Goal: Navigation & Orientation: Go to known website

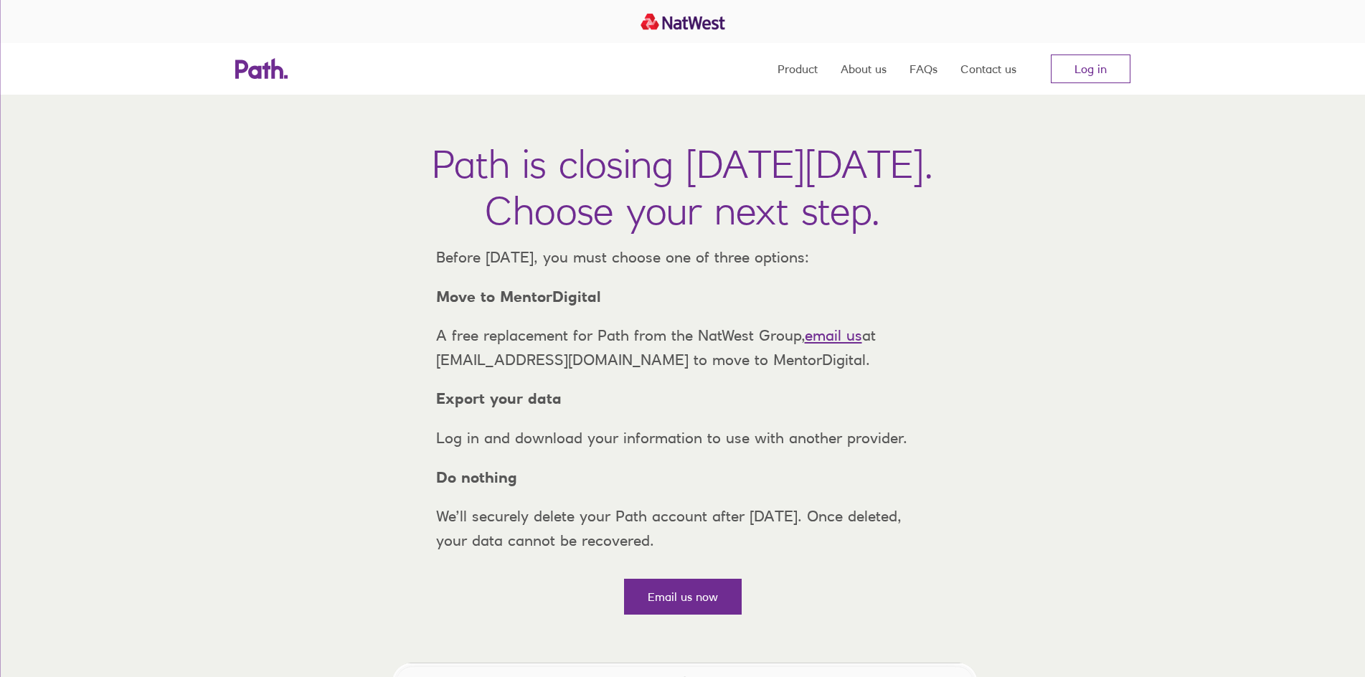
click at [536, 250] on p "Before Thursday, 6 November 2025, you must choose one of three options:" at bounding box center [683, 257] width 517 height 24
click at [462, 268] on p "Before [DATE], you must choose one of three options:" at bounding box center [683, 257] width 517 height 24
drag, startPoint x: 509, startPoint y: 262, endPoint x: 531, endPoint y: 262, distance: 22.2
click at [531, 262] on p "Before [DATE], you must choose one of three options:" at bounding box center [683, 257] width 517 height 24
click at [531, 262] on p "Before Thursday, 6 November 2025, you must choose one of three options:" at bounding box center [683, 257] width 517 height 24
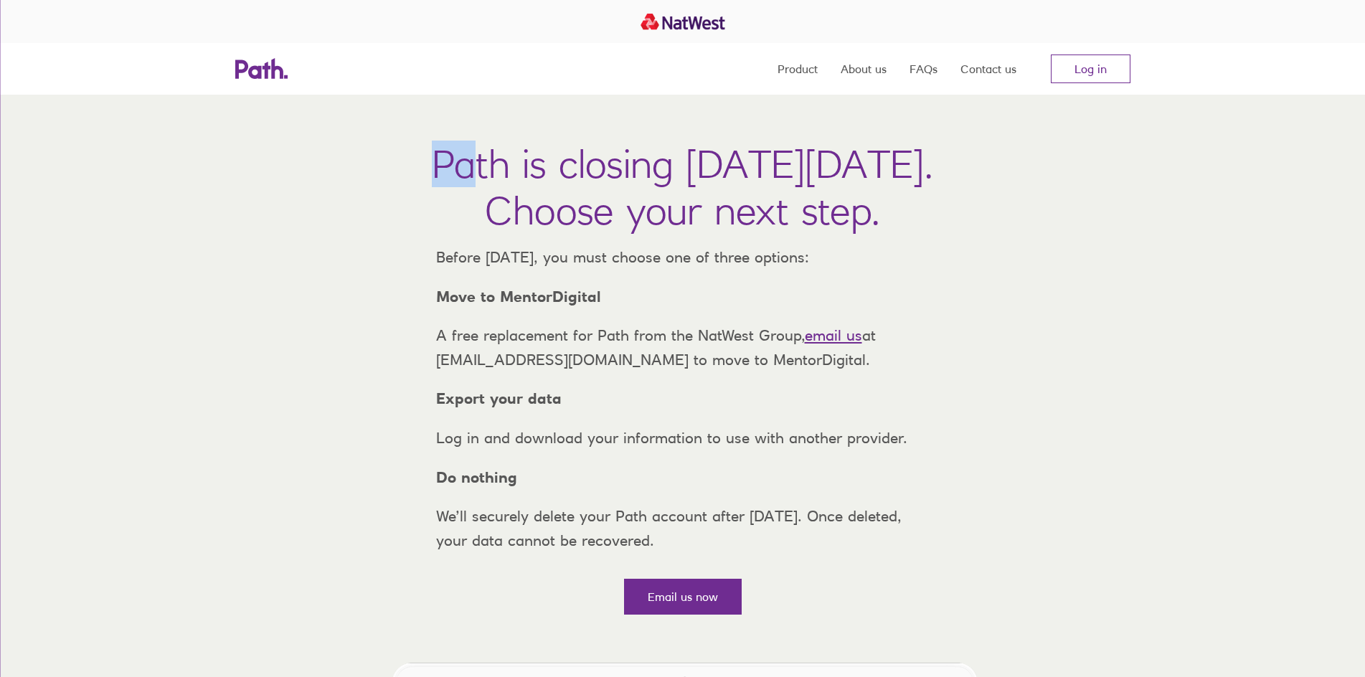
drag, startPoint x: 262, startPoint y: 168, endPoint x: 393, endPoint y: 169, distance: 131.3
click at [393, 169] on div "Path is closing on Thursday, 6 November 2025. Choose your next step. Before Thu…" at bounding box center [682, 361] width 1365 height 532
click at [432, 168] on h1 "Path is closing on Thursday, 6 November 2025. Choose your next step." at bounding box center [682, 187] width 501 height 93
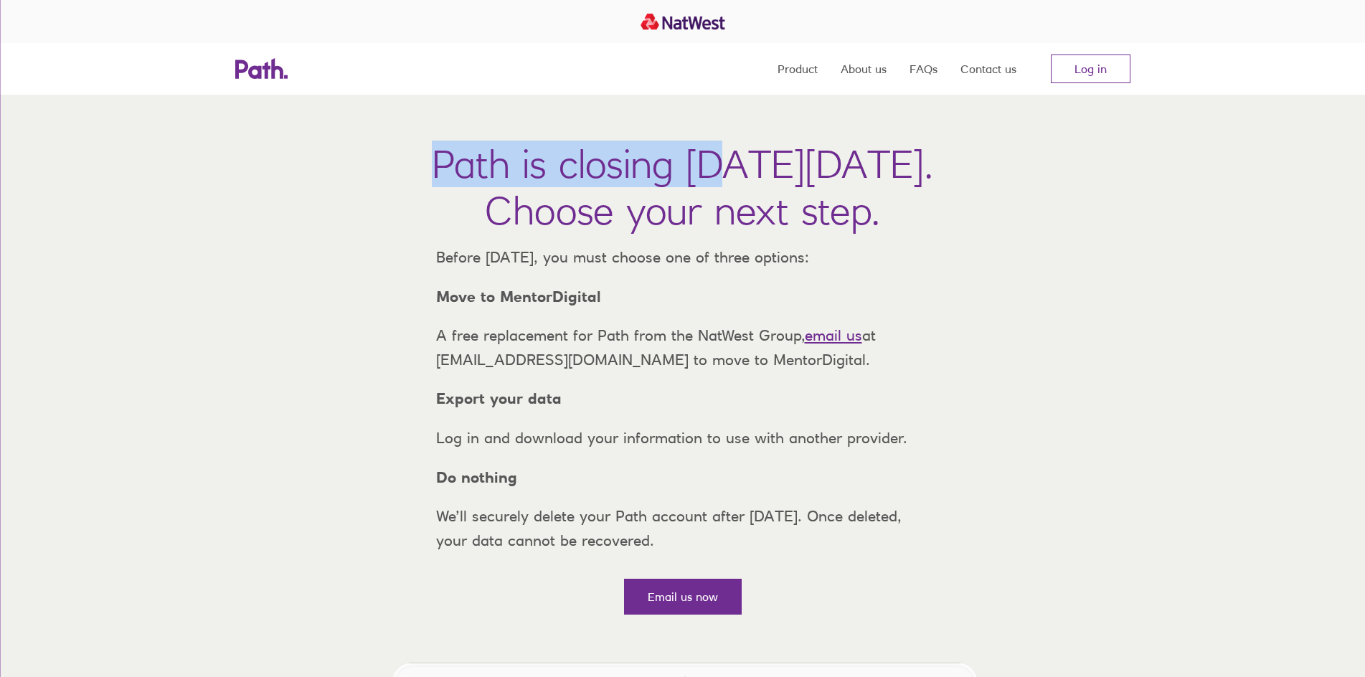
drag, startPoint x: 567, startPoint y: 178, endPoint x: 750, endPoint y: 176, distance: 182.9
click at [744, 177] on div "Path is closing on Thursday, 6 November 2025. Choose your next step. Before Thu…" at bounding box center [682, 361] width 1365 height 532
click at [750, 176] on h1 "Path is closing on Thursday, 6 November 2025. Choose your next step." at bounding box center [682, 187] width 501 height 93
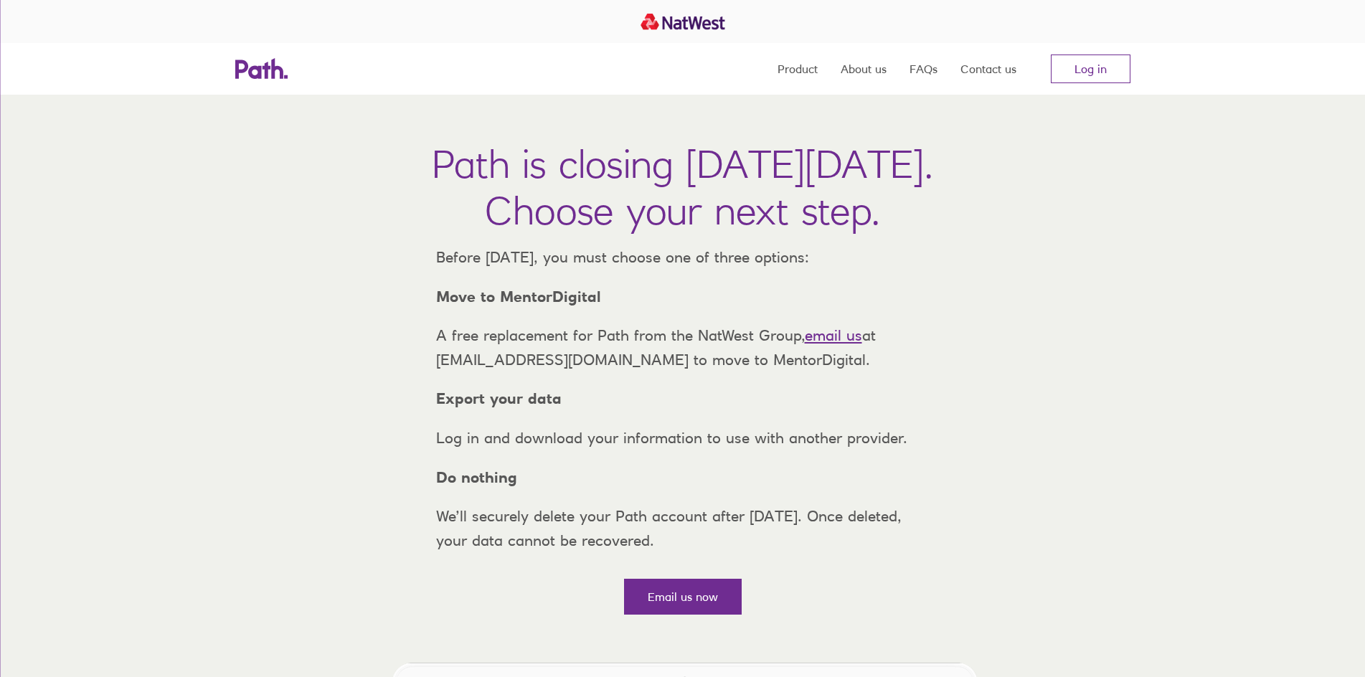
drag, startPoint x: 769, startPoint y: 168, endPoint x: 1283, endPoint y: 161, distance: 514.4
click at [1283, 161] on div "Path is closing on Thursday, 6 November 2025. Choose your next step. Before Thu…" at bounding box center [682, 361] width 1365 height 532
click at [1215, 164] on div "Path is closing on Thursday, 6 November 2025. Choose your next step. Before Thu…" at bounding box center [682, 361] width 1365 height 532
click at [835, 371] on p "A free replacement for Path from the NatWest Group, email us at support@path.co…" at bounding box center [683, 348] width 517 height 48
click at [819, 407] on div "Before Thursday, 6 November 2025, you must choose one of three options: Move to…" at bounding box center [683, 398] width 517 height 307
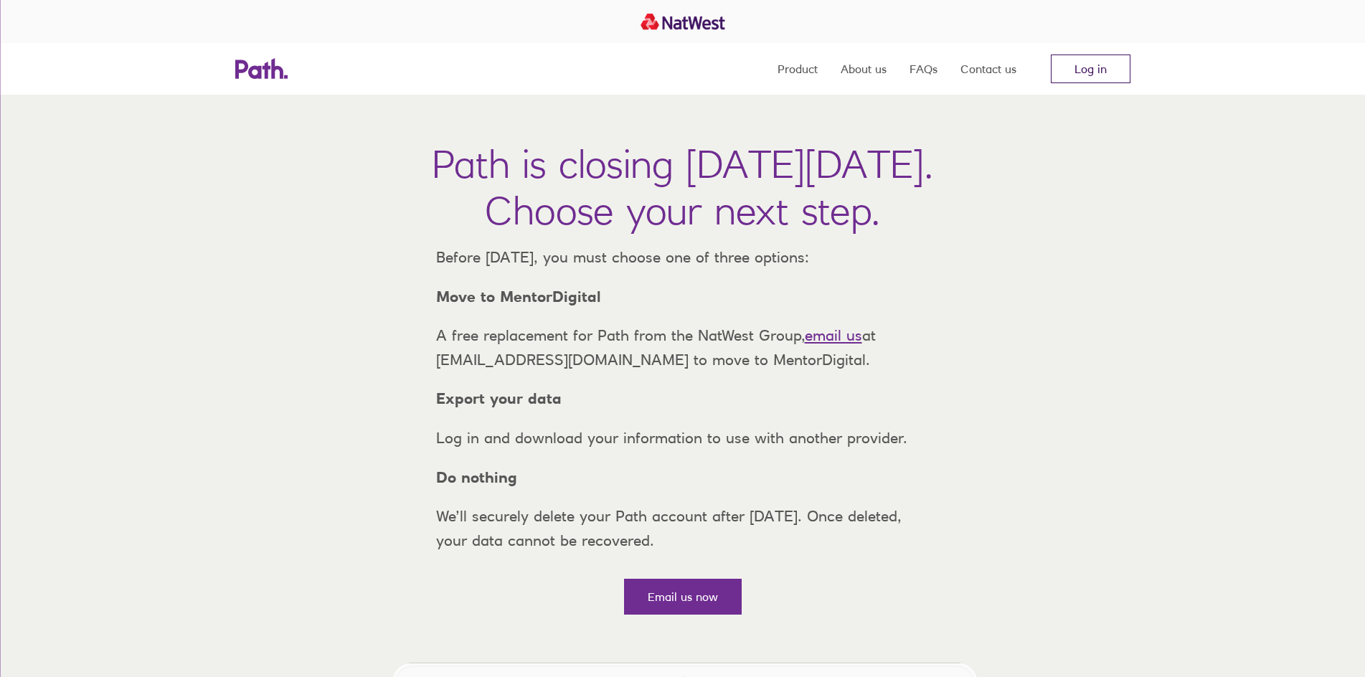
click at [1088, 70] on link "Log in" at bounding box center [1091, 69] width 80 height 29
click at [1064, 69] on link "Log in" at bounding box center [1091, 69] width 80 height 29
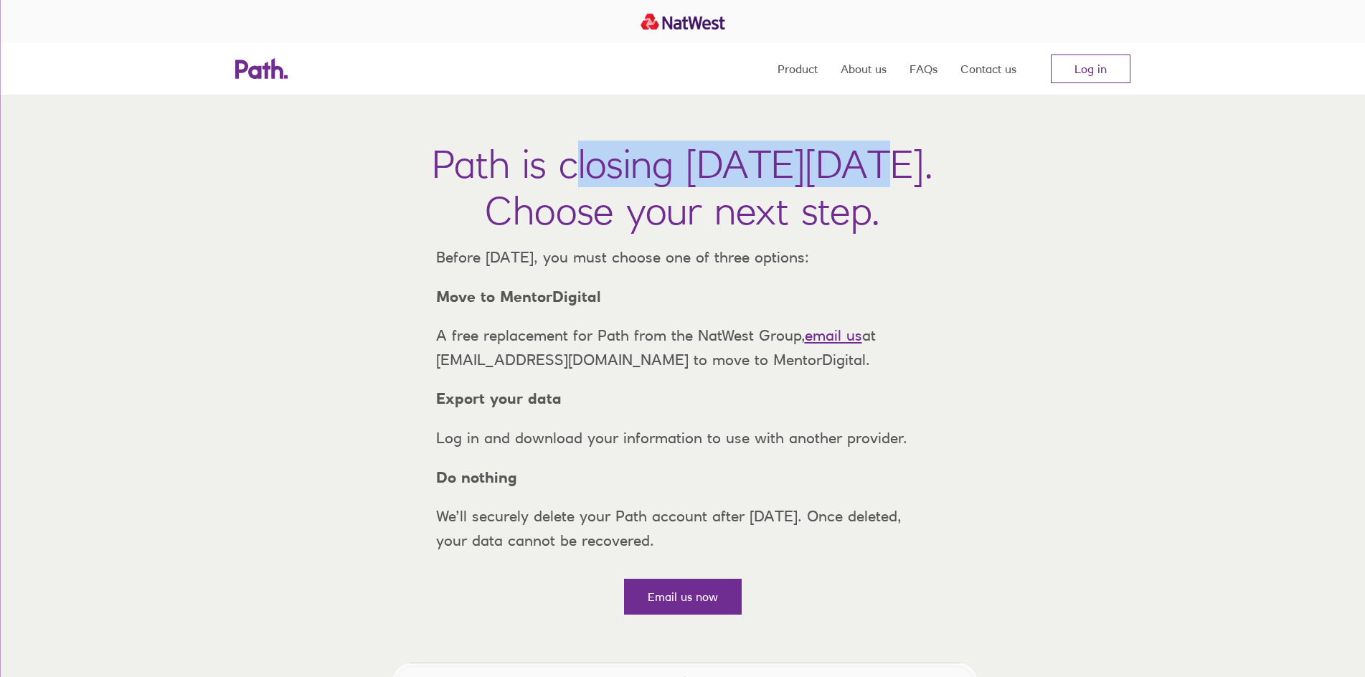
drag, startPoint x: 667, startPoint y: 172, endPoint x: 828, endPoint y: 171, distance: 160.7
click at [794, 171] on h1 "Path is closing on Thursday, 6 November 2025. Choose your next step." at bounding box center [682, 187] width 501 height 93
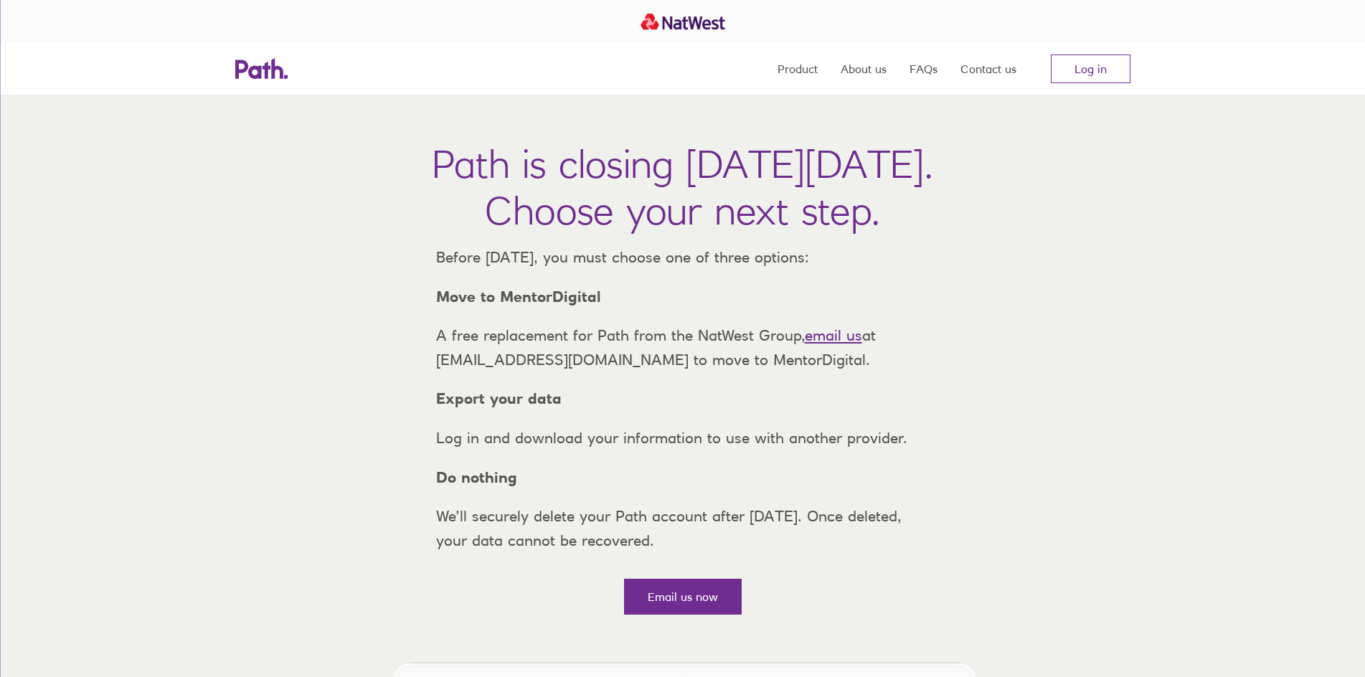
click at [833, 171] on h1 "Path is closing on Thursday, 6 November 2025. Choose your next step." at bounding box center [682, 187] width 501 height 93
